Goal: Task Accomplishment & Management: Complete application form

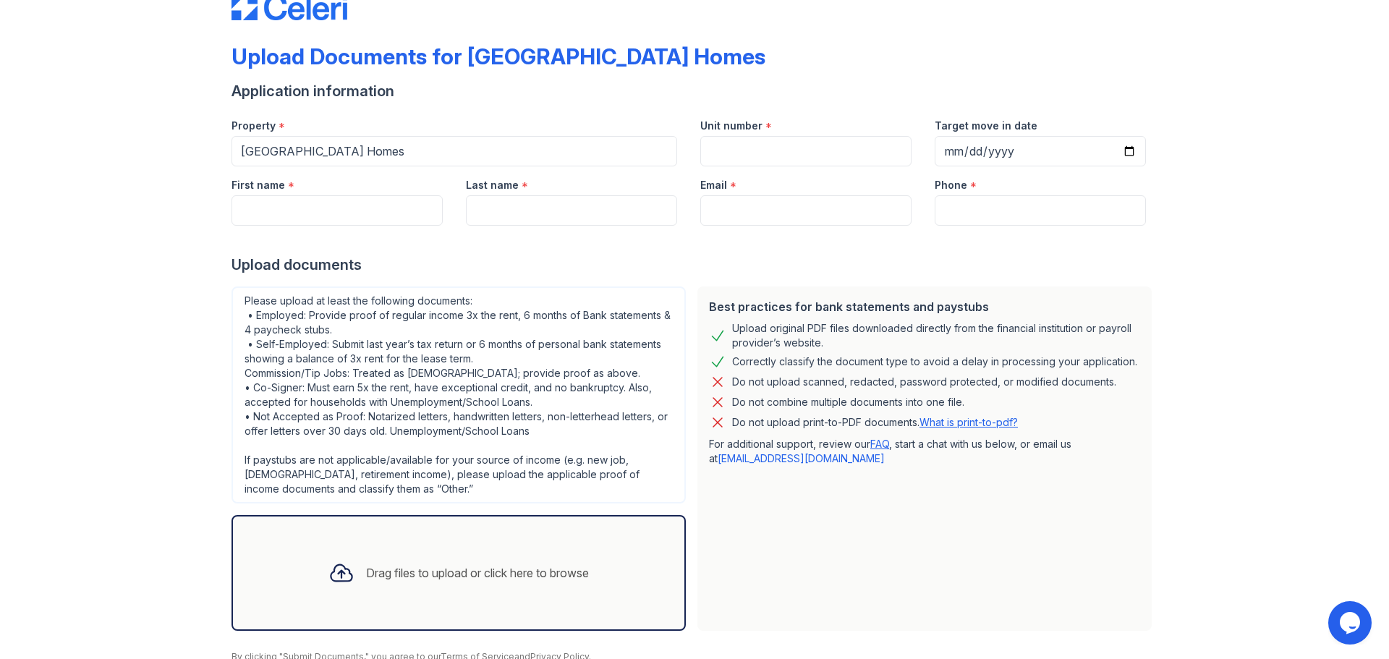
scroll to position [102, 0]
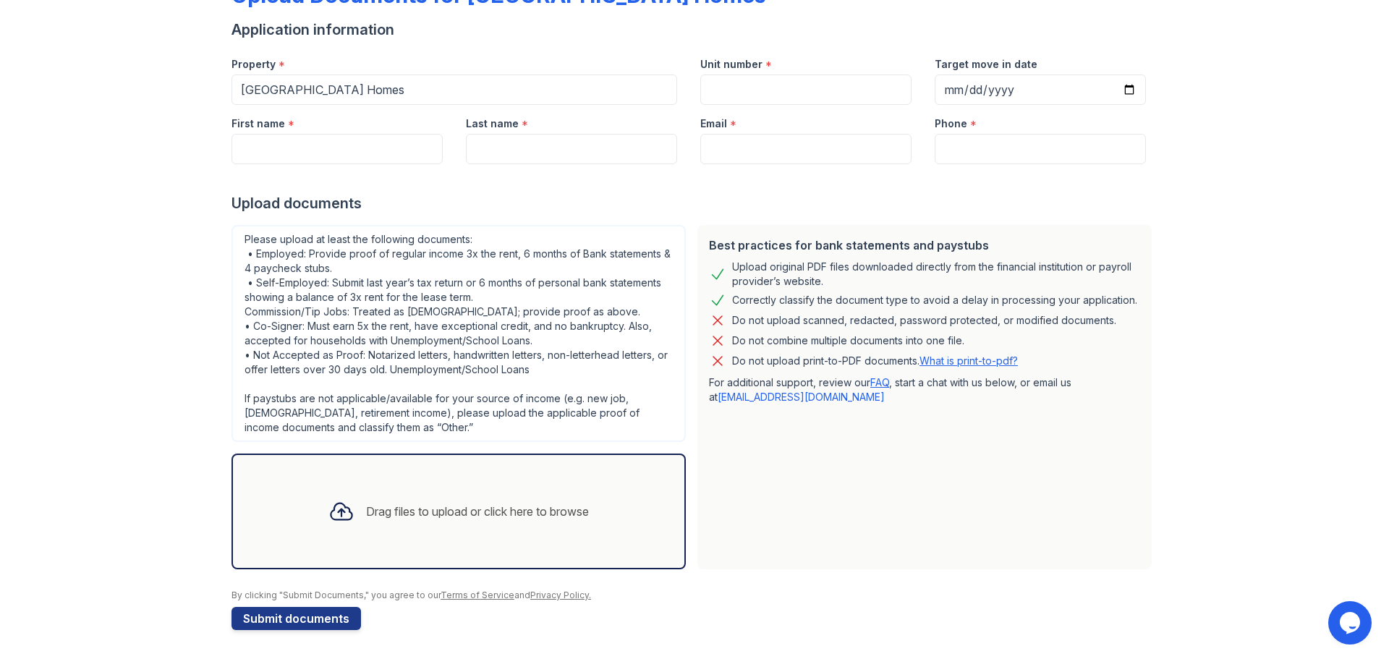
click at [395, 513] on div "Drag files to upload or click here to browse" at bounding box center [477, 511] width 223 height 17
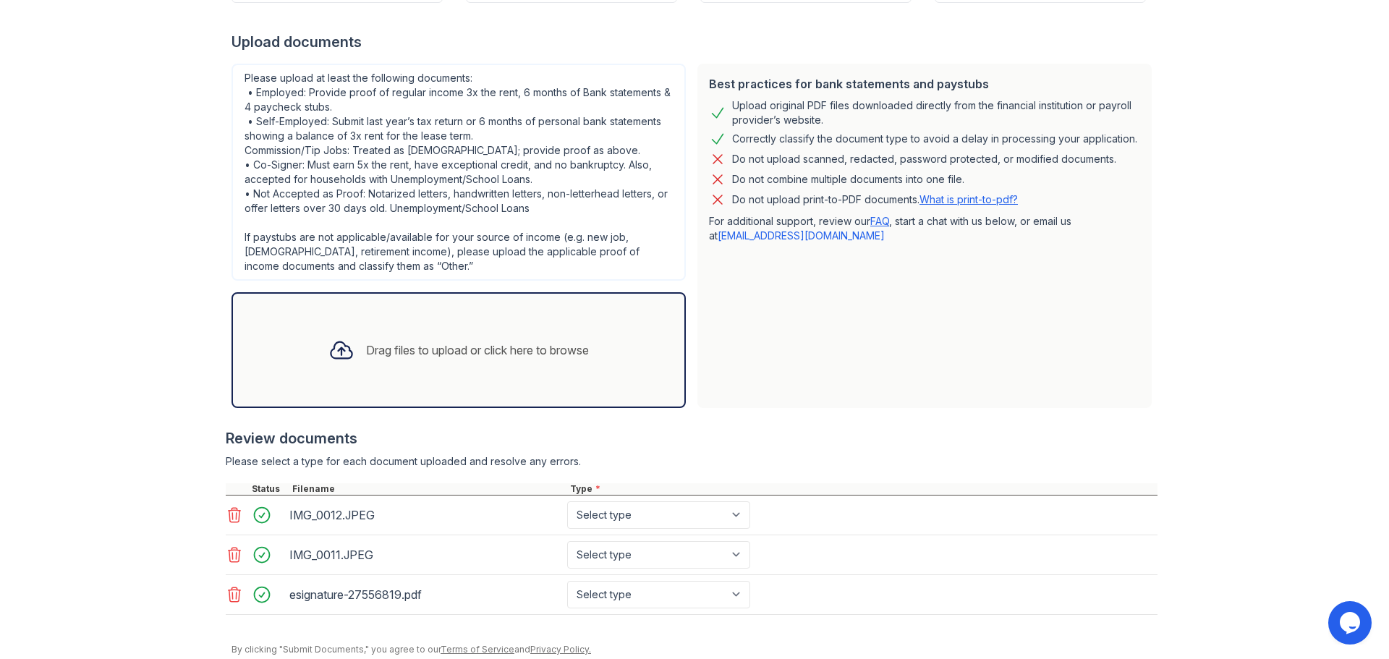
scroll to position [24, 0]
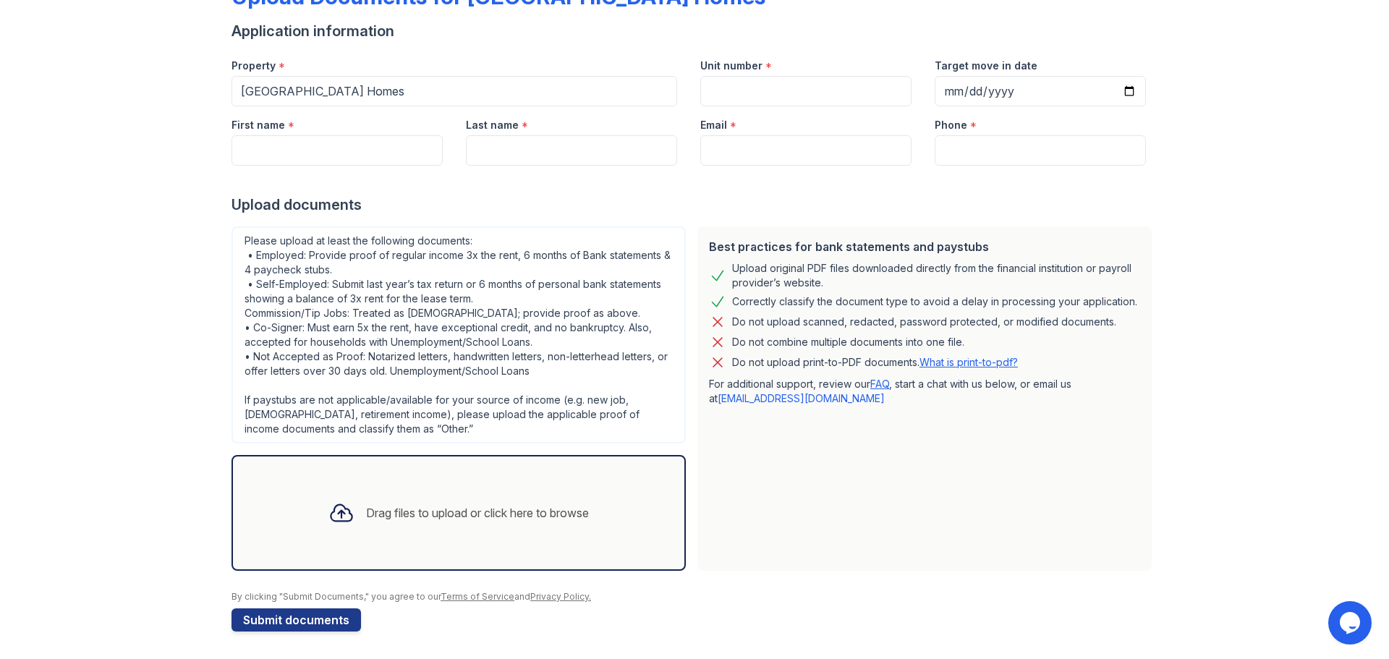
scroll to position [102, 0]
